Goal: Task Accomplishment & Management: Use online tool/utility

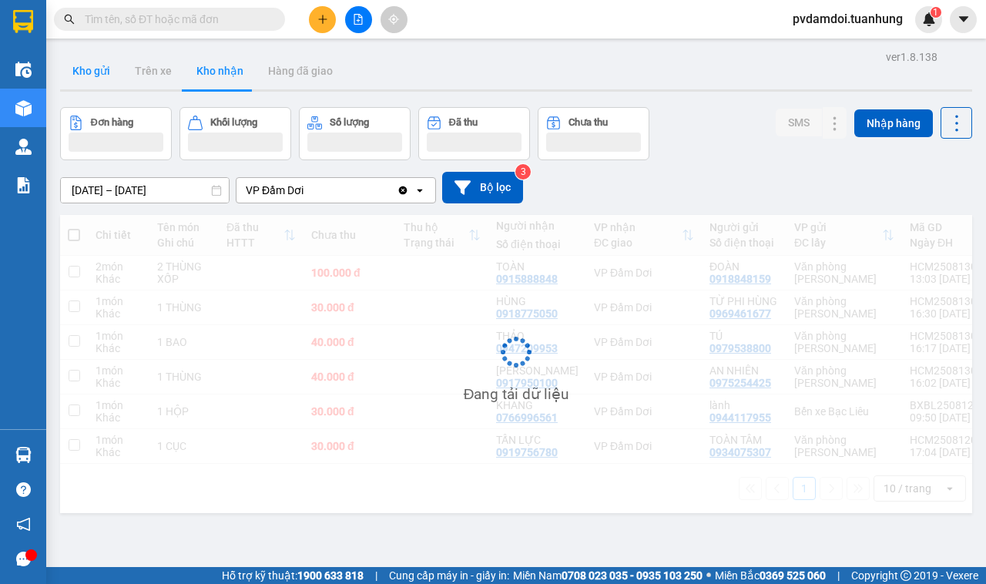
click at [95, 78] on button "Kho gửi" at bounding box center [91, 70] width 62 height 37
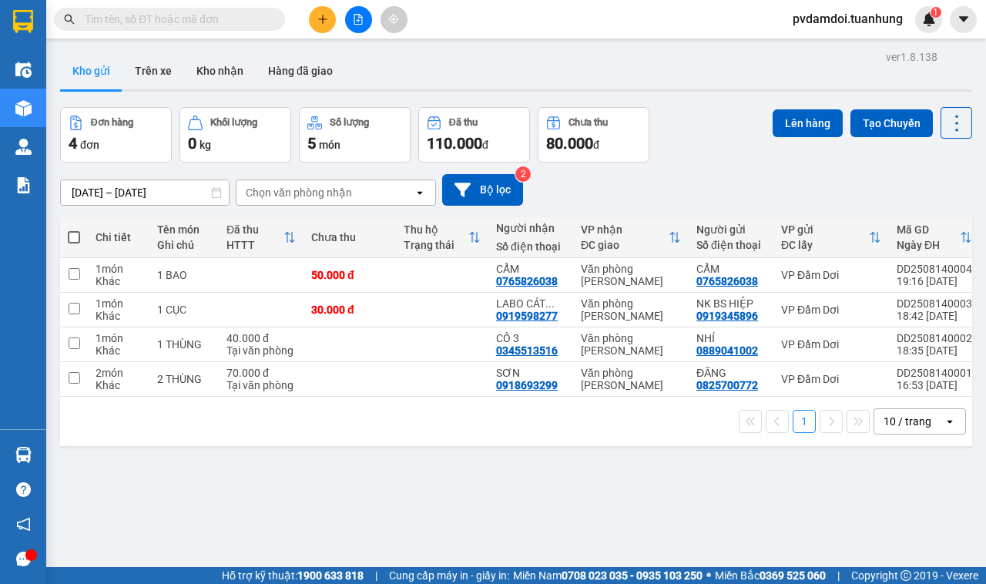
click at [77, 246] on th at bounding box center [74, 237] width 28 height 41
click at [68, 231] on span at bounding box center [74, 237] width 12 height 12
click at [74, 230] on input "checkbox" at bounding box center [74, 230] width 0 height 0
checkbox input "true"
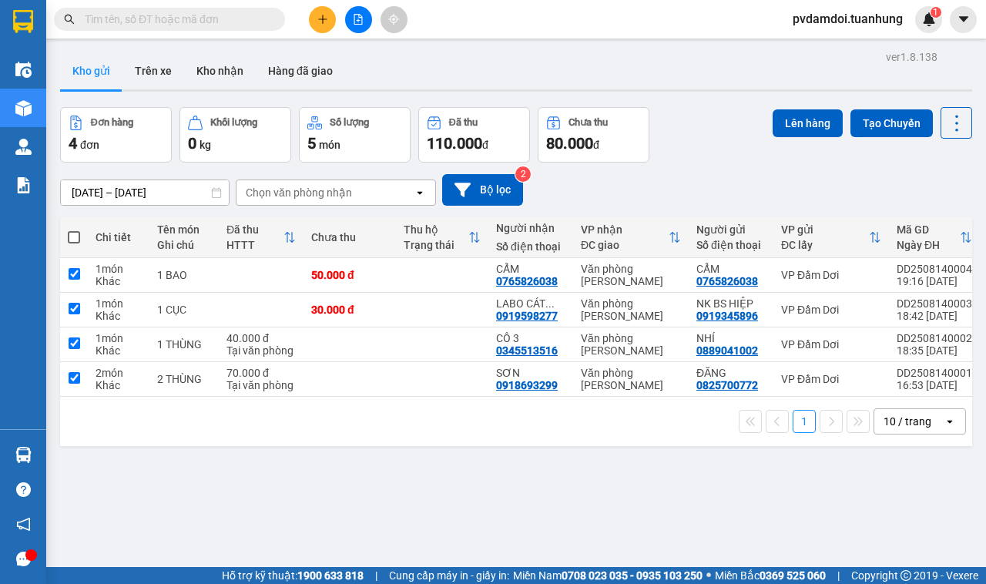
checkbox input "true"
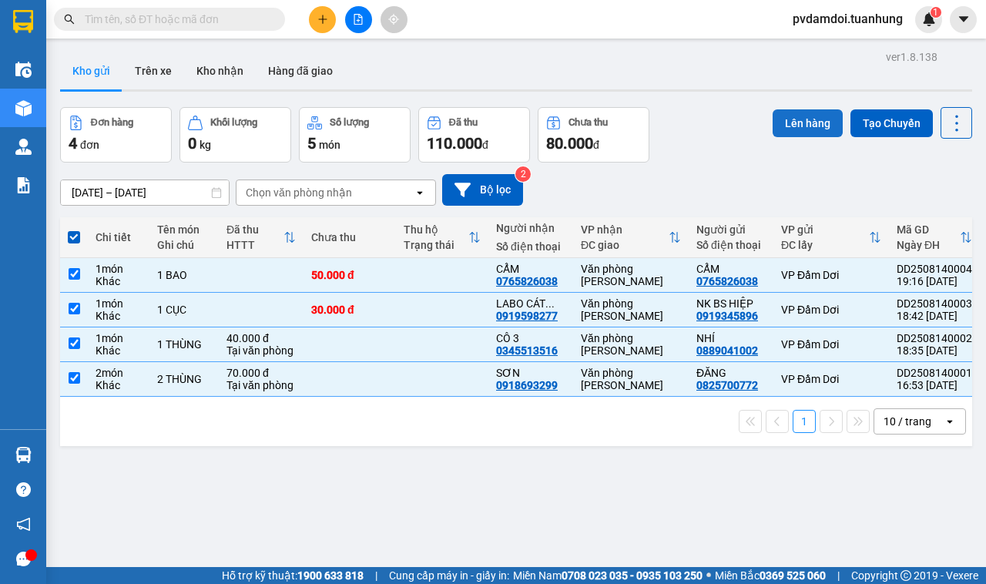
click at [790, 124] on button "Lên hàng" at bounding box center [808, 123] width 70 height 28
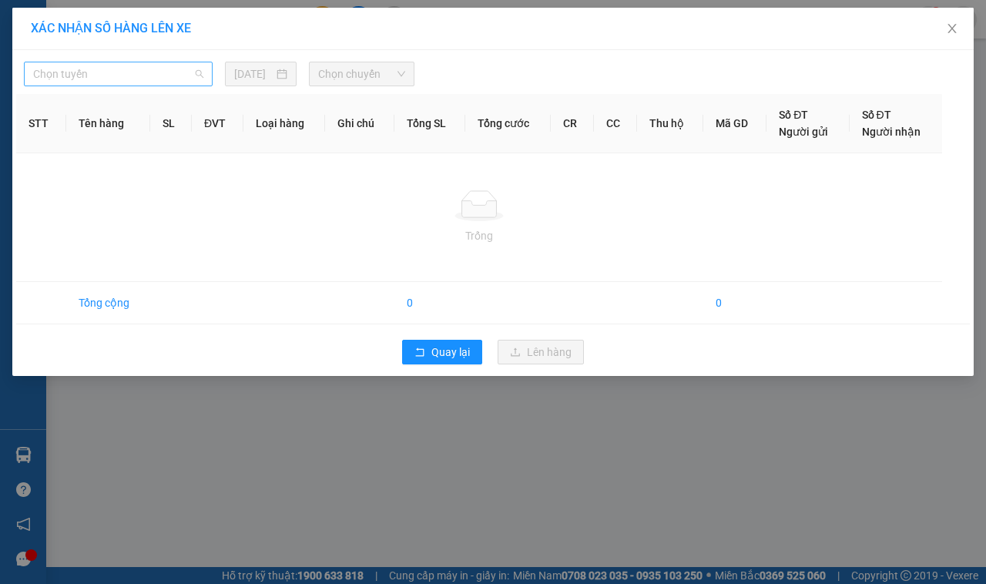
click at [72, 77] on span "Chọn tuyến" at bounding box center [118, 73] width 170 height 23
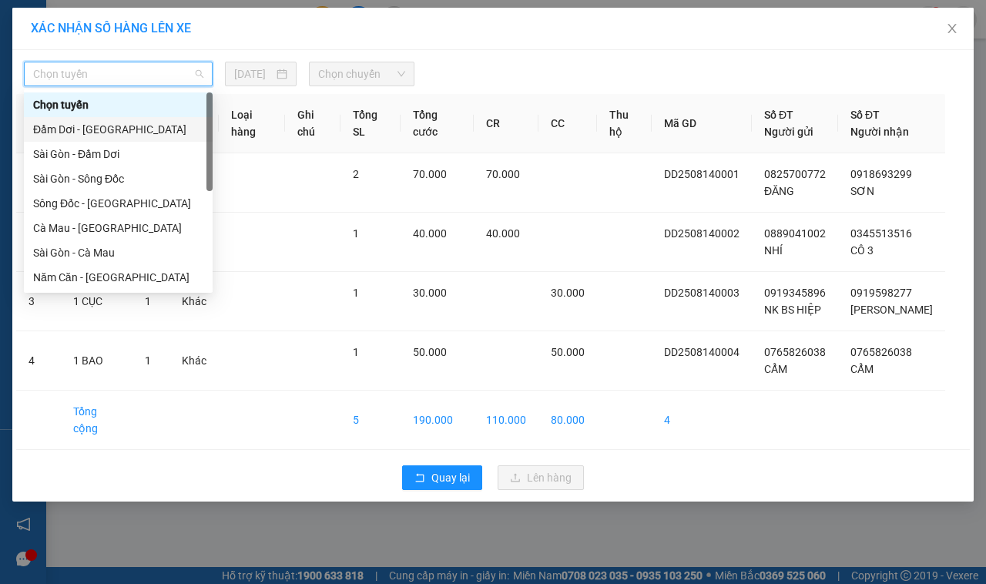
click at [79, 128] on div "Đầm Dơi - [GEOGRAPHIC_DATA]" at bounding box center [118, 129] width 170 height 17
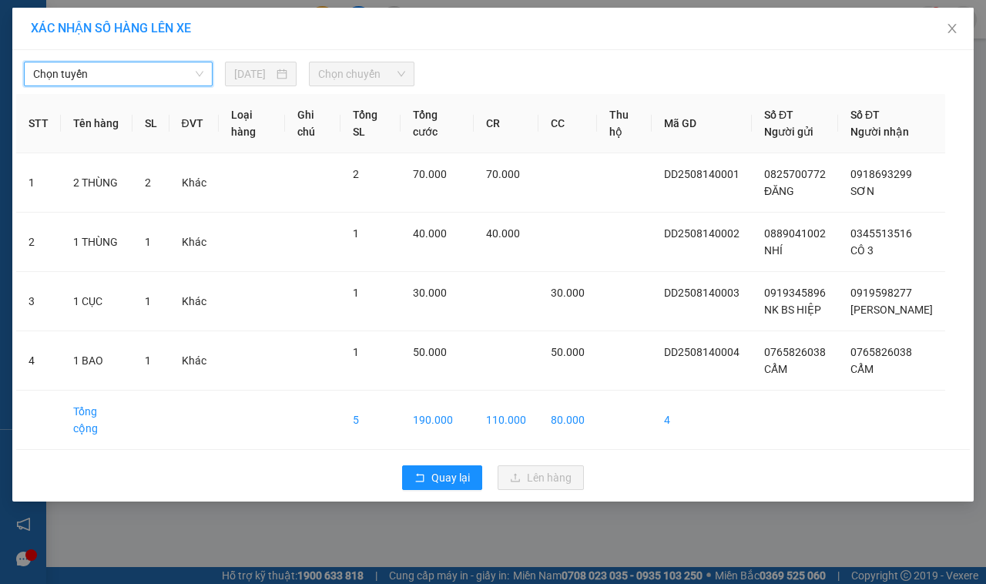
click at [347, 72] on span "Chọn chuyến" at bounding box center [361, 73] width 86 height 23
drag, startPoint x: 374, startPoint y: 89, endPoint x: 380, endPoint y: 75, distance: 14.5
click at [378, 83] on div "Đầm Dơi - [GEOGRAPHIC_DATA] Đầm Dơi - [GEOGRAPHIC_DATA] [DATE] Chọn chuyến STT …" at bounding box center [492, 275] width 961 height 451
click at [379, 75] on span "Chọn chuyến" at bounding box center [361, 73] width 86 height 23
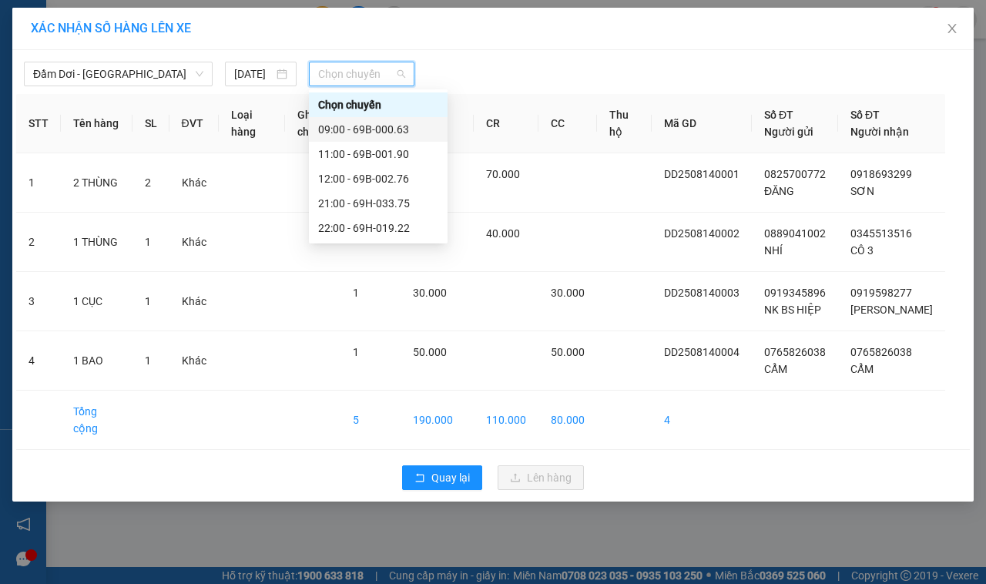
drag, startPoint x: 371, startPoint y: 136, endPoint x: 382, endPoint y: 154, distance: 20.7
click at [374, 136] on div "09:00 - 69B-000.63" at bounding box center [378, 129] width 120 height 17
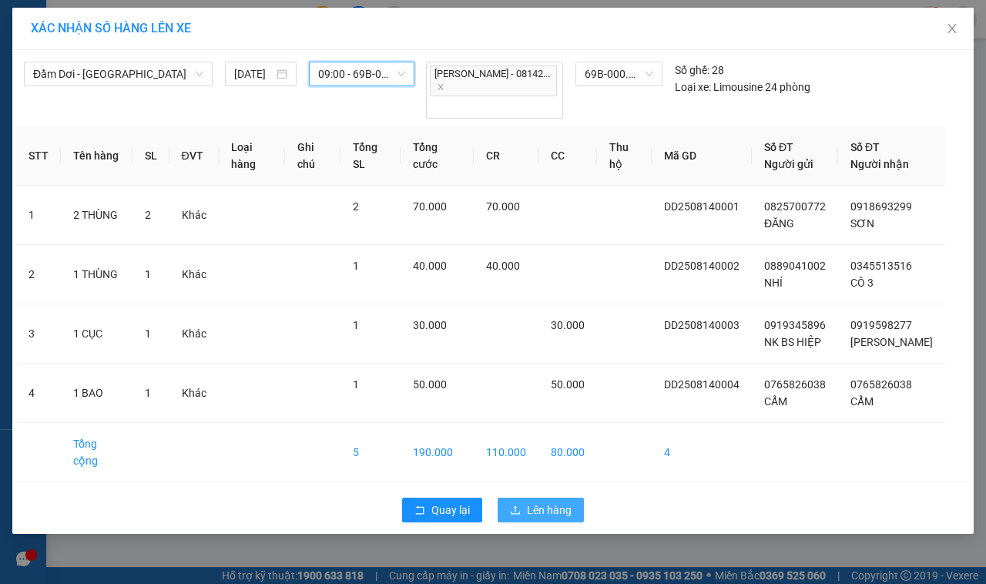
click at [561, 501] on span "Lên hàng" at bounding box center [549, 509] width 45 height 17
